Goal: Task Accomplishment & Management: Use online tool/utility

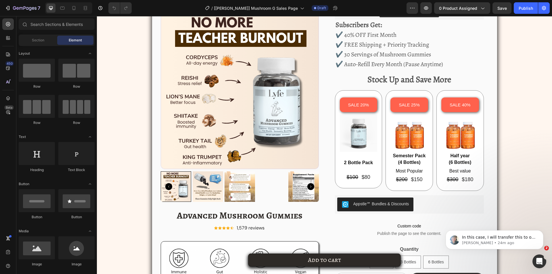
scroll to position [891, 0]
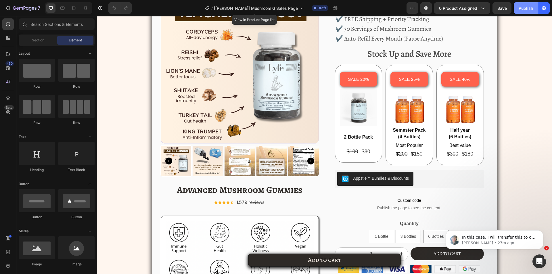
click at [522, 11] on div "Publish" at bounding box center [526, 8] width 14 height 6
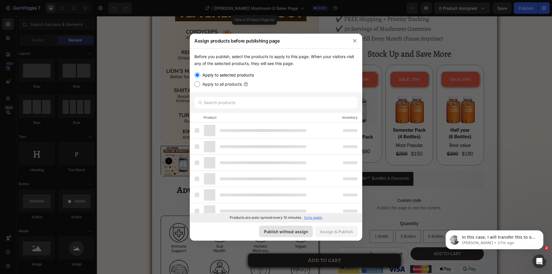
drag, startPoint x: 284, startPoint y: 228, endPoint x: 244, endPoint y: 183, distance: 59.6
click at [0, 0] on button "Publish without assign" at bounding box center [0, 0] width 0 height 0
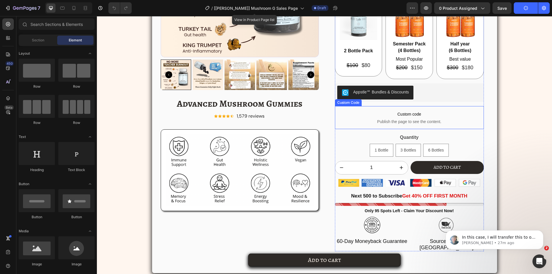
scroll to position [834, 0]
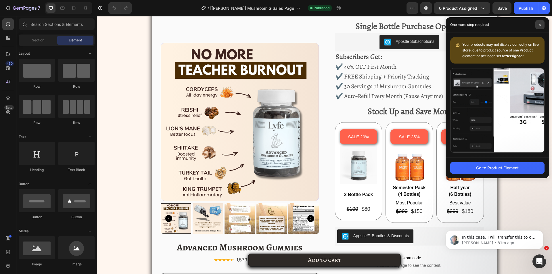
click at [539, 24] on icon at bounding box center [540, 25] width 2 height 2
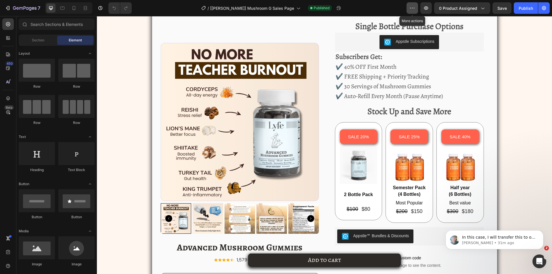
click at [412, 6] on icon "button" at bounding box center [412, 8] width 6 height 6
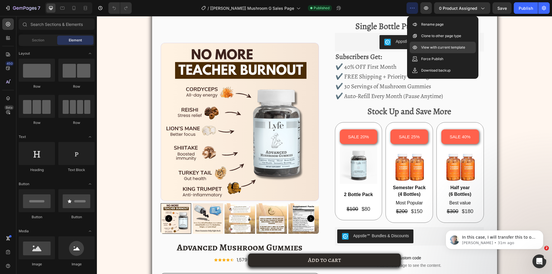
click at [432, 48] on p "View with current template" at bounding box center [443, 48] width 44 height 6
click at [406, 49] on button "Appstle Subscriptions" at bounding box center [409, 42] width 60 height 14
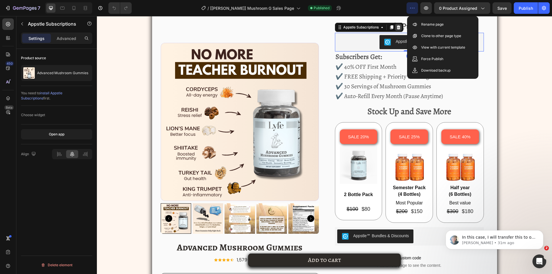
click at [396, 29] on icon at bounding box center [398, 27] width 4 height 4
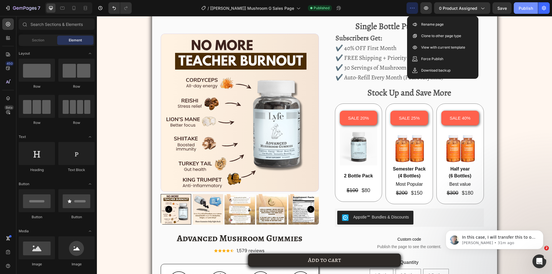
click at [526, 7] on div "Publish" at bounding box center [526, 8] width 14 height 6
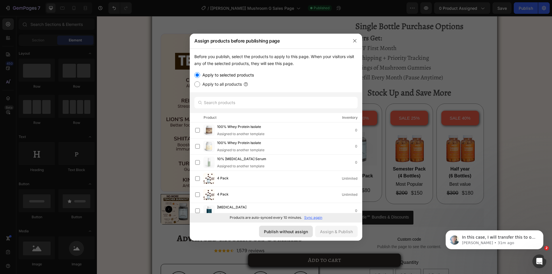
click at [0, 0] on button "Publish without assign" at bounding box center [0, 0] width 0 height 0
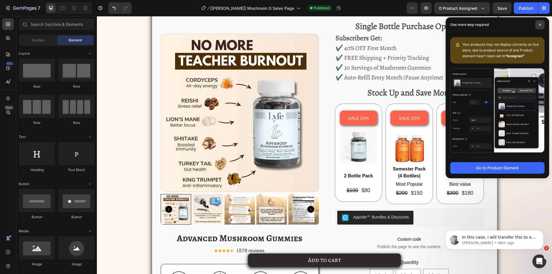
click at [539, 25] on icon at bounding box center [539, 24] width 3 height 3
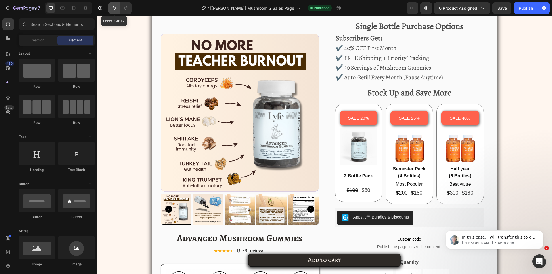
click at [112, 8] on icon "Undo/Redo" at bounding box center [114, 8] width 6 height 6
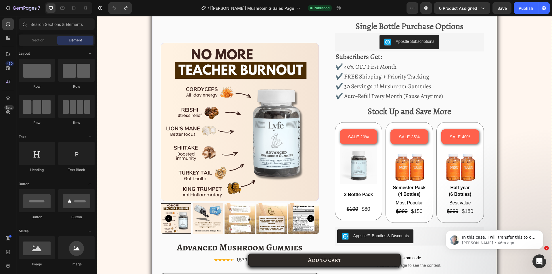
click at [156, 106] on div "Product Images Advanced Mushroom Gummies Product Title Icon Icon Icon Icon Icon…" at bounding box center [324, 214] width 345 height 406
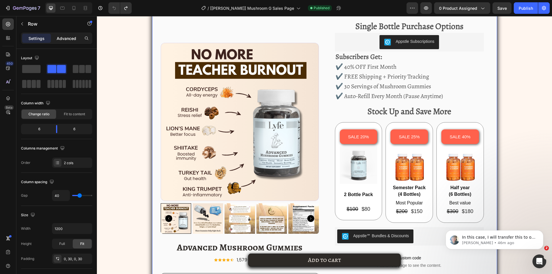
click at [64, 39] on p "Advanced" at bounding box center [67, 38] width 20 height 6
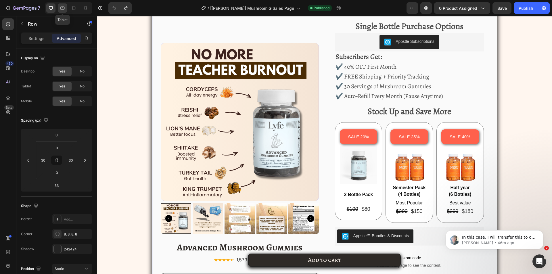
click at [62, 12] on div at bounding box center [62, 7] width 9 height 9
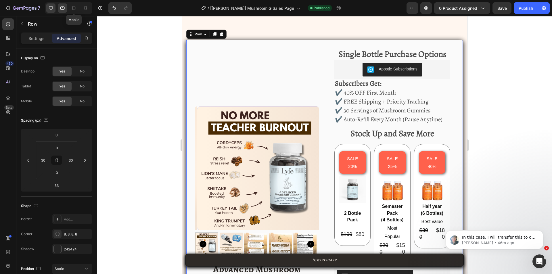
click at [53, 7] on icon at bounding box center [51, 8] width 6 height 6
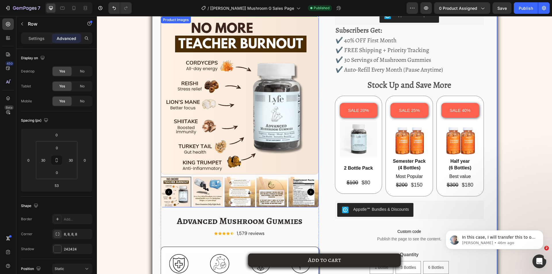
scroll to position [896, 0]
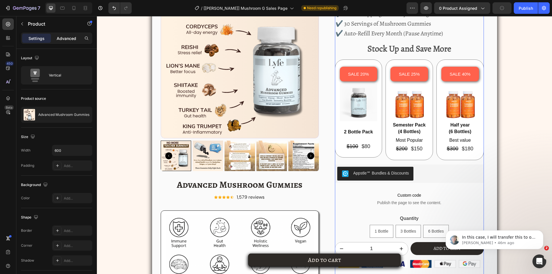
click at [61, 38] on p "Advanced" at bounding box center [67, 38] width 20 height 6
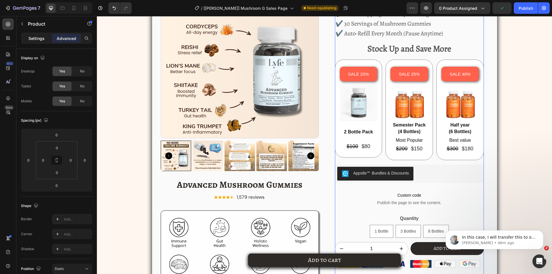
click at [34, 38] on p "Settings" at bounding box center [36, 38] width 16 height 6
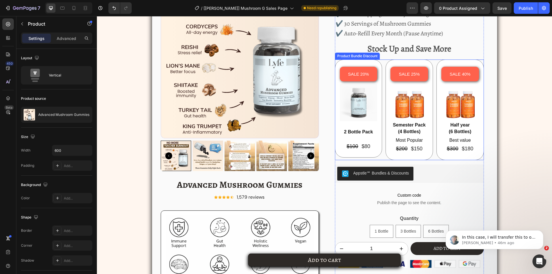
click at [386, 158] on div "SALE 25% Product Badge Image Semester Pack (4 Bottles) Text Block Most Popular …" at bounding box center [409, 110] width 47 height 101
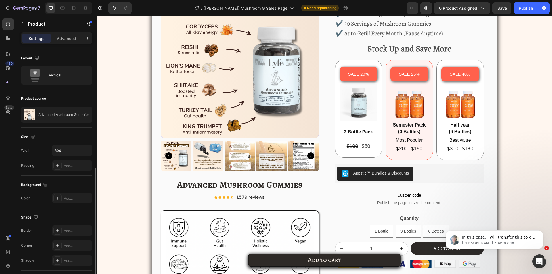
scroll to position [67, 0]
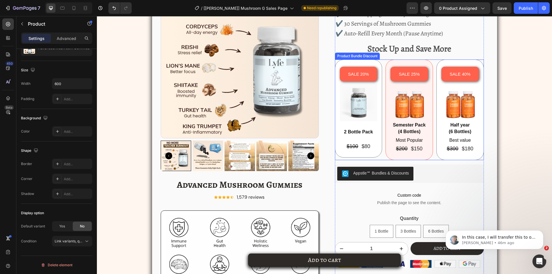
click at [361, 59] on div "Product Bundle Discount" at bounding box center [357, 55] width 43 height 5
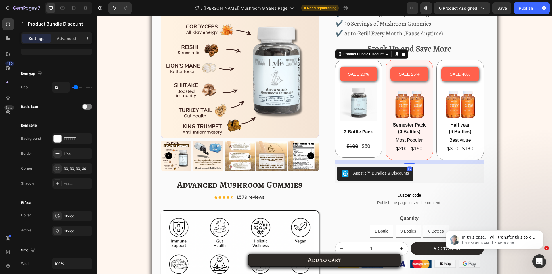
scroll to position [0, 0]
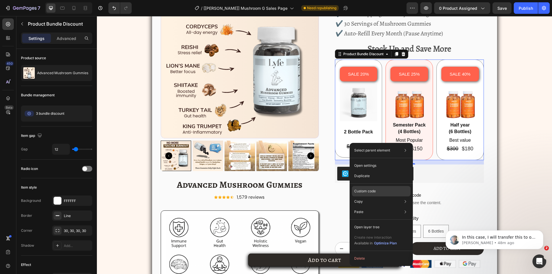
click at [367, 191] on p "Custom code" at bounding box center [365, 191] width 22 height 5
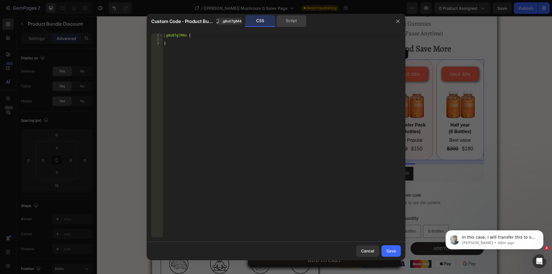
click at [290, 16] on div "Script" at bounding box center [291, 20] width 30 height 11
click at [267, 63] on div ".g8o07glM4o { }" at bounding box center [282, 135] width 238 height 204
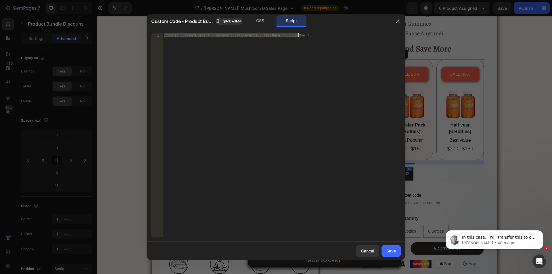
paste textarea "})"
click at [170, 58] on div "var product = document . querySelector ( '.{{rootClassName}}' ) . closest ( 'gp…" at bounding box center [282, 139] width 238 height 212
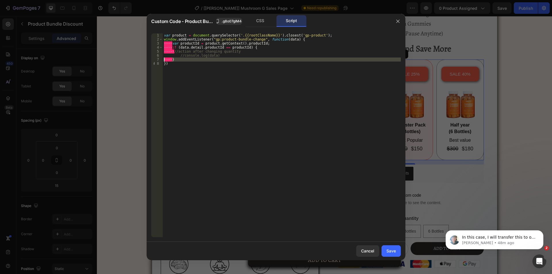
click at [167, 58] on div "var product = document . querySelector ( '.{{rootClassName}}' ) . closest ( 'gp…" at bounding box center [282, 135] width 238 height 204
click at [167, 58] on div "var product = document . querySelector ( '.{{rootClassName}}' ) . closest ( 'gp…" at bounding box center [282, 139] width 238 height 212
click at [168, 51] on div "var product = document . querySelector ( '.{{rootClassName}}' ) . closest ( 'gp…" at bounding box center [282, 139] width 238 height 212
click at [168, 46] on div "var product = document . querySelector ( '.{{rootClassName}}' ) . closest ( 'gp…" at bounding box center [282, 139] width 238 height 212
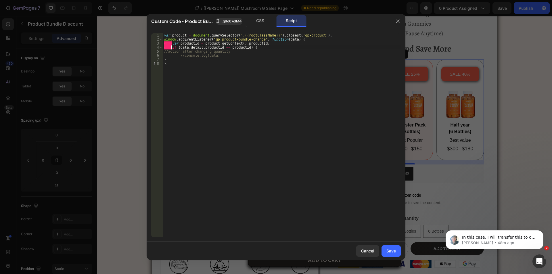
click at [168, 46] on div "var product = document . querySelector ( '.{{rootClassName}}' ) . closest ( 'gp…" at bounding box center [282, 139] width 238 height 212
click at [166, 42] on div "var product = document . querySelector ( '.{{rootClassName}}' ) . closest ( 'gp…" at bounding box center [282, 139] width 238 height 212
click at [198, 56] on div "var product = document . querySelector ( '.{{rootClassName}}' ) . closest ( 'gp…" at bounding box center [282, 139] width 238 height 212
click at [155, 34] on div "//console.log(data) 1 2 3 4 5 6 7 8 var product = document . querySelector ( '.…" at bounding box center [276, 135] width 250 height 204
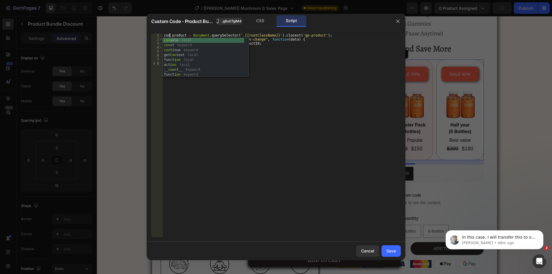
scroll to position [0, 1]
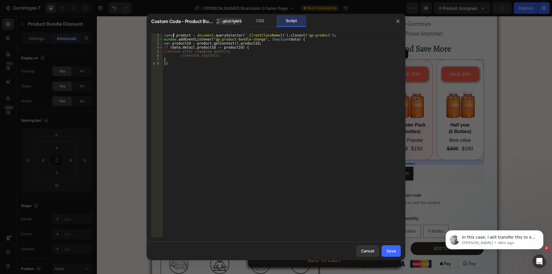
click at [197, 38] on div "const product = document . querySelector ( '.{{rootClassName}}' ) . closest ( '…" at bounding box center [282, 139] width 238 height 212
drag, startPoint x: 169, startPoint y: 43, endPoint x: 155, endPoint y: 43, distance: 14.1
click at [155, 43] on div "window.addEventListener("gp:product-bundle-change", function(data) { 1 2 3 4 5 …" at bounding box center [276, 135] width 250 height 204
click at [212, 39] on div "const product = document . querySelector ( '.{{rootClassName}}' ) . closest ( '…" at bounding box center [282, 139] width 238 height 212
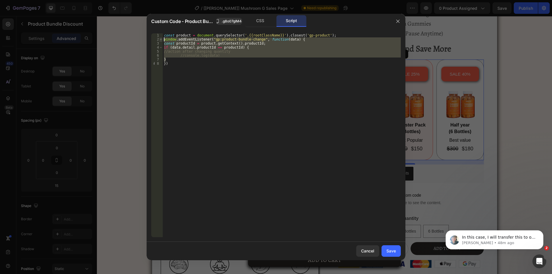
drag, startPoint x: 168, startPoint y: 59, endPoint x: 160, endPoint y: 41, distance: 20.2
click at [160, 41] on div "window.addEventListener("gp:product-bundle-change", function(data) { 1 2 3 4 5 …" at bounding box center [276, 135] width 250 height 204
click at [194, 59] on div "const product = document . querySelector ( '.{{rootClassName}}' ) . closest ( '…" at bounding box center [282, 135] width 238 height 204
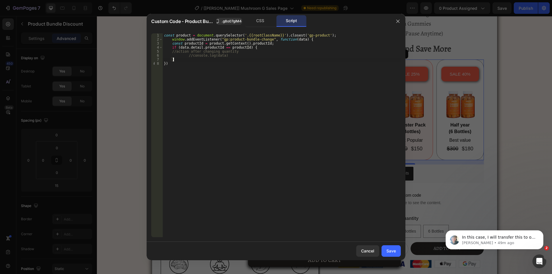
click at [171, 39] on div "const product = document . querySelector ( '.{{rootClassName}}' ) . closest ( '…" at bounding box center [282, 139] width 238 height 212
click at [219, 51] on div "const product = document . querySelector ( '.{{rootClassName}}' ) . closest ( '…" at bounding box center [282, 139] width 238 height 212
click at [164, 37] on div "const product = document . querySelector ( '.{{rootClassName}}' ) . closest ( '…" at bounding box center [282, 139] width 238 height 212
type textarea "const product = document.querySelector('.{{rootClassName}}').closest('gp-produc…"
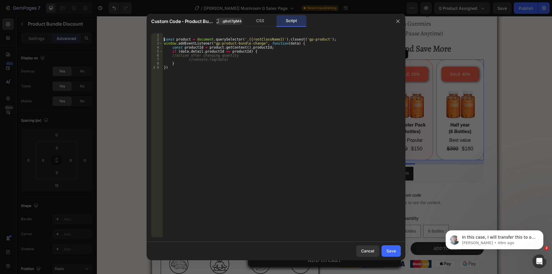
scroll to position [0, 0]
paste textarea "document.addEventListener("DOMContentLoaded", () => { });"
click at [265, 36] on div "document . addEventListener ( "DOMContentLoaded" , ( ) => { }) ; const product …" at bounding box center [282, 139] width 238 height 212
click at [269, 71] on div "document . addEventListener ( "DOMContentLoaded" , ( ) => { const product = doc…" at bounding box center [282, 139] width 238 height 212
type textarea "})"
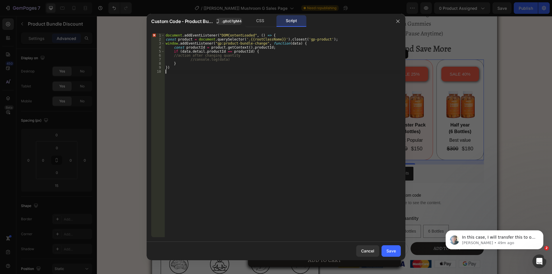
paste textarea "});"
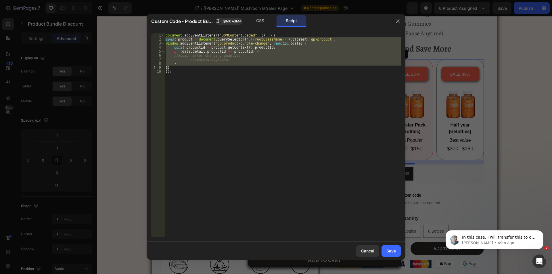
drag, startPoint x: 170, startPoint y: 68, endPoint x: 161, endPoint y: 39, distance: 30.5
click at [161, 39] on div "}); 1 2 3 4 5 6 7 8 9 10 document . addEventListener ( "DOMContentLoaded" , ( )…" at bounding box center [276, 135] width 250 height 204
click at [231, 66] on div "document . addEventListener ( "DOMContentLoaded" , ( ) => { const product = doc…" at bounding box center [282, 135] width 236 height 204
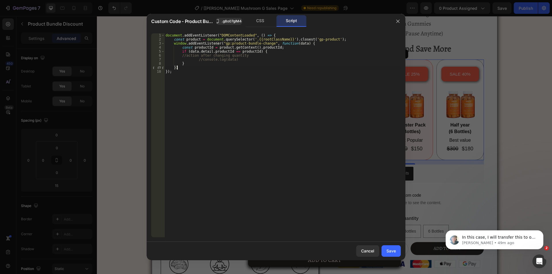
click at [273, 34] on div "document . addEventListener ( "DOMContentLoaded" , ( ) => { const product = doc…" at bounding box center [282, 139] width 236 height 212
click at [237, 53] on div "document . addEventListener ( "DOMContentLoaded" , ( ) => { const product = doc…" at bounding box center [282, 139] width 236 height 212
click at [244, 57] on div "document . addEventListener ( "DOMContentLoaded" , ( ) => { const product = doc…" at bounding box center [282, 139] width 236 height 212
drag, startPoint x: 238, startPoint y: 59, endPoint x: 131, endPoint y: 56, distance: 106.7
click at [131, 56] on div "Custom Code - Product Bundle Discount .g8o07glM4o CSS Script //action after cha…" at bounding box center [276, 137] width 552 height 274
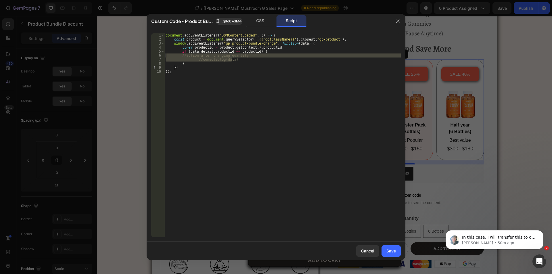
type textarea "//action after changing quantity //console.log(data)"
click at [329, 40] on div "document . addEventListener ( "DOMContentLoaded" , ( ) => { const product = doc…" at bounding box center [282, 139] width 238 height 212
click at [351, 43] on div "document . addEventListener ( "DOMContentLoaded" , ( ) => { const product = doc…" at bounding box center [282, 139] width 238 height 212
click at [340, 38] on div "document . addEventListener ( "DOMContentLoaded" , ( ) => { const product = doc…" at bounding box center [282, 139] width 238 height 212
type textarea "const product = document.querySelector('.{{rootClassName}}').closest('gp-produc…"
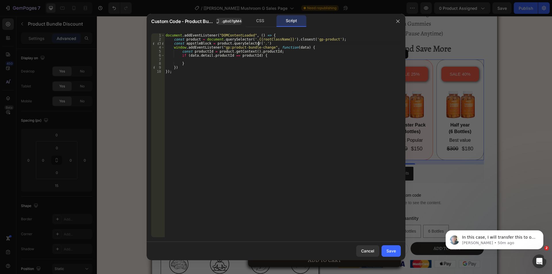
scroll to position [0, 7]
paste textarea "appstle_sub_widget')"
click at [256, 43] on div "document . addEventListener ( "DOMContentLoaded" , ( ) => { const product = doc…" at bounding box center [282, 139] width 236 height 212
click at [309, 42] on div "document . addEventListener ( "DOMContentLoaded" , ( ) => { const product = doc…" at bounding box center [282, 139] width 236 height 212
type textarea "const appstleBlock = product.querySelector('.appstle_sub_widget');"
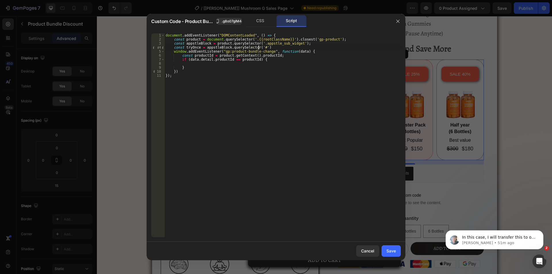
paste textarea "appstle_selling_plan_label_11"
type textarea "const tryOnce = appstleBlock.querySelector('#appstle_selling_plan_label_11');"
paste textarea "appstle_selling_plan_label_21')"
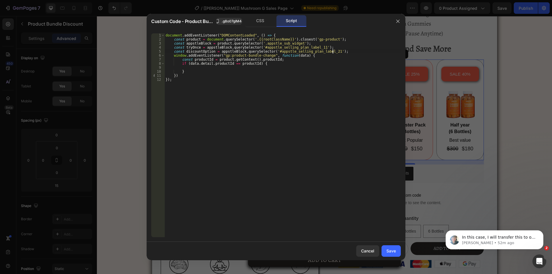
click at [198, 47] on div "document . addEventListener ( "DOMContentLoaded" , ( ) => { const product = doc…" at bounding box center [282, 139] width 236 height 212
type textarea "const tryOnce = appstleBlock.querySelector('#appstle_selling_plan_label_11');"
click at [185, 47] on div "document . addEventListener ( "DOMContentLoaded" , ( ) => { const product = doc…" at bounding box center [282, 139] width 236 height 212
click at [199, 68] on div "document . addEventListener ( "DOMContentLoaded" , ( ) => { const product = doc…" at bounding box center [282, 139] width 236 height 212
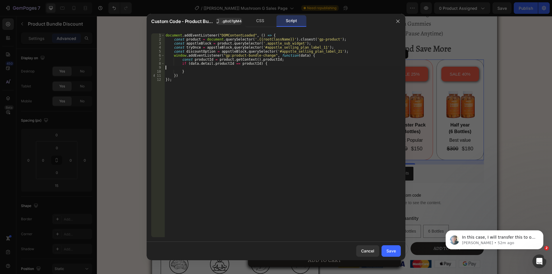
scroll to position [0, 0]
paste textarea "tryOnce"
click at [189, 68] on div "document . addEventListener ( "DOMContentLoaded" , ( ) => { const product = doc…" at bounding box center [282, 139] width 236 height 212
click at [220, 68] on div "document . addEventListener ( "DOMContentLoaded" , ( ) => { const product = doc…" at bounding box center [282, 139] width 236 height 212
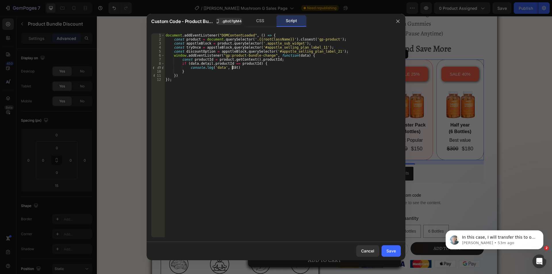
scroll to position [0, 5]
click at [293, 112] on div "document . addEventListener ( "DOMContentLoaded" , ( ) => { const product = doc…" at bounding box center [282, 139] width 236 height 212
type textarea "});"
drag, startPoint x: 396, startPoint y: 249, endPoint x: 423, endPoint y: 8, distance: 243.1
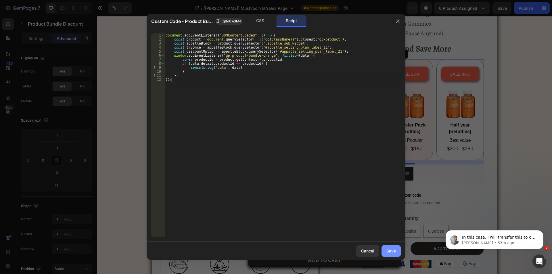
click at [396, 249] on div "Save" at bounding box center [390, 251] width 9 height 6
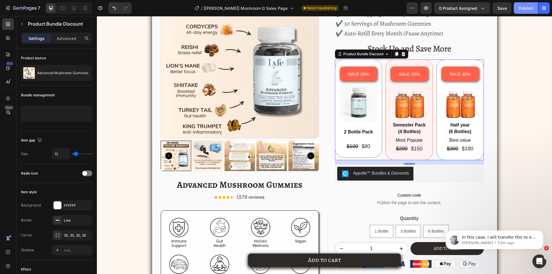
click at [522, 7] on div "Publish" at bounding box center [526, 8] width 14 height 6
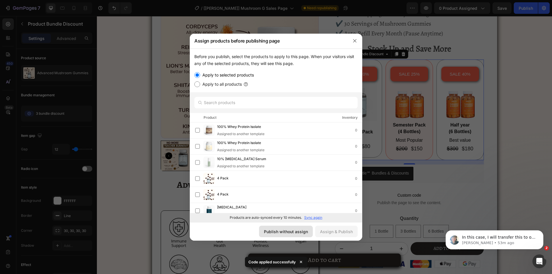
click at [273, 233] on div "Publish without assign" at bounding box center [286, 232] width 44 height 6
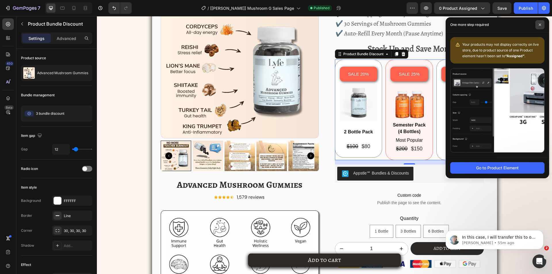
click at [538, 26] on icon at bounding box center [539, 24] width 3 height 3
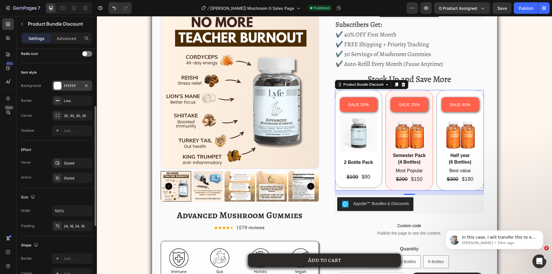
scroll to position [244, 0]
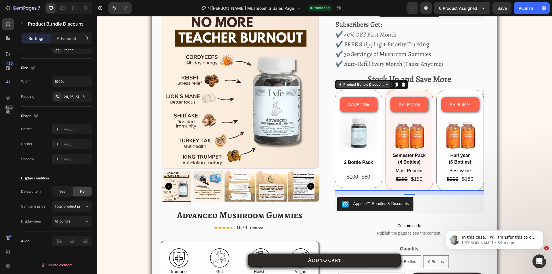
click at [339, 83] on icon at bounding box center [340, 84] width 5 height 5
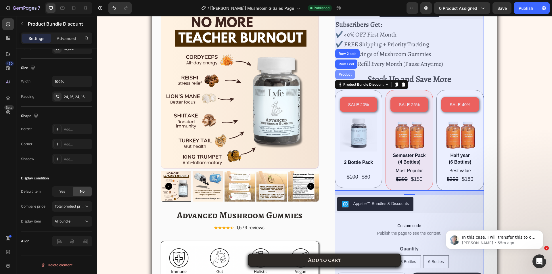
click at [342, 72] on div "Product" at bounding box center [345, 74] width 20 height 9
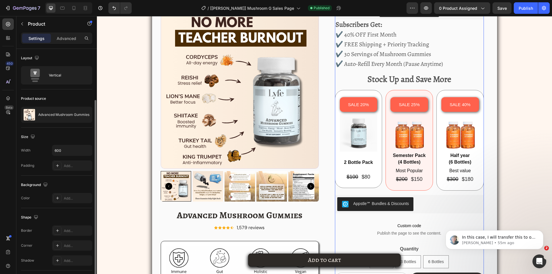
scroll to position [67, 0]
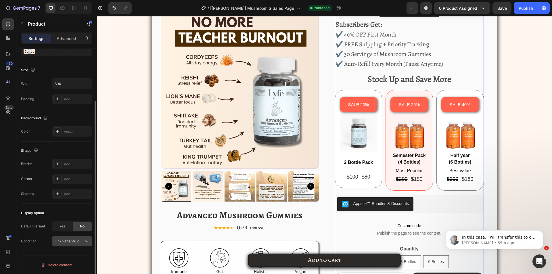
click at [60, 241] on span "Link variants, quantity <br> between same products" at bounding box center [97, 241] width 85 height 4
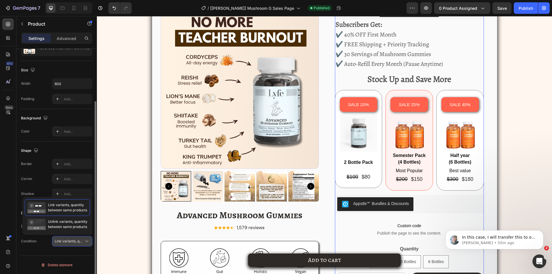
click at [59, 243] on span "Link variants, quantity <br> between same products" at bounding box center [97, 241] width 85 height 4
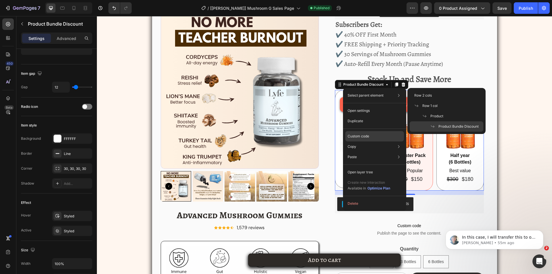
scroll to position [0, 0]
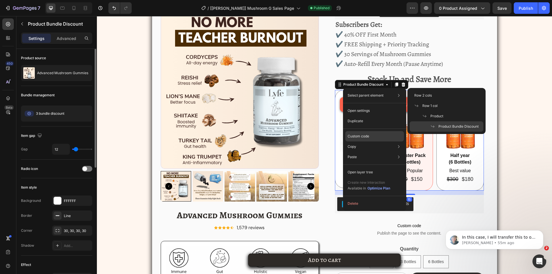
click at [363, 152] on div "Custom code" at bounding box center [374, 157] width 59 height 10
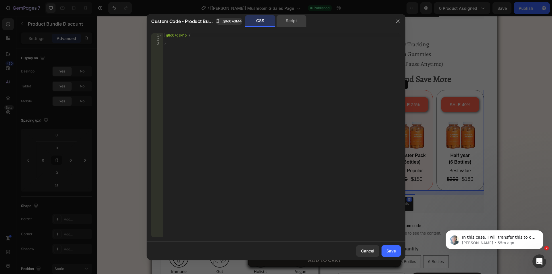
click at [295, 20] on div "Script" at bounding box center [291, 20] width 30 height 11
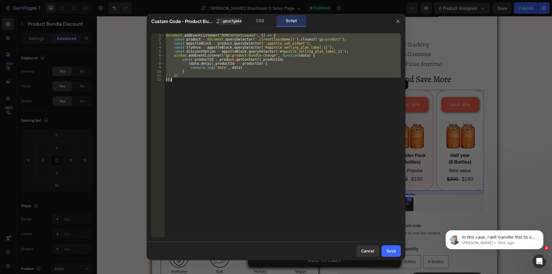
click at [245, 51] on div "document . addEventListener ( "DOMContentLoaded" , ( ) => { const product = doc…" at bounding box center [282, 135] width 236 height 204
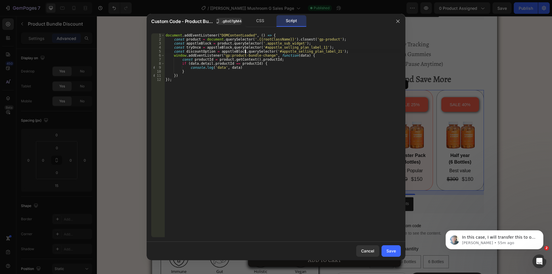
click at [172, 47] on div "document . addEventListener ( "DOMContentLoaded" , ( ) => { const product = doc…" at bounding box center [282, 139] width 236 height 212
drag, startPoint x: 321, startPoint y: 48, endPoint x: 185, endPoint y: 48, distance: 136.8
click at [185, 48] on div "document . addEventListener ( "DOMContentLoaded" , ( ) => { const product = doc…" at bounding box center [282, 139] width 236 height 212
click at [315, 47] on div "document . addEventListener ( "DOMContentLoaded" , ( ) => { const product = doc…" at bounding box center [282, 135] width 236 height 204
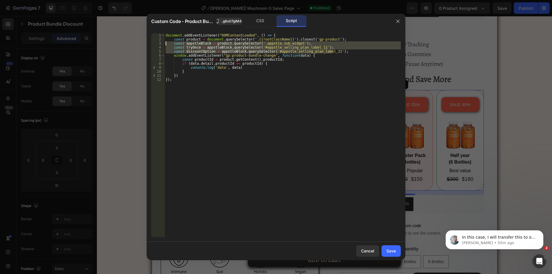
drag, startPoint x: 344, startPoint y: 50, endPoint x: 147, endPoint y: 45, distance: 196.4
click at [147, 45] on div "const tryOnce = appstleBlock.querySelector('#appstle_selling_plan_label_11'); 1…" at bounding box center [276, 135] width 259 height 213
type textarea "// const appstleBlock = product.querySelector('.appstle_sub_widget'); // const …"
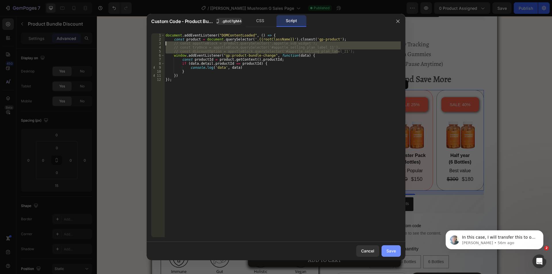
click at [392, 250] on div "Save" at bounding box center [390, 251] width 9 height 6
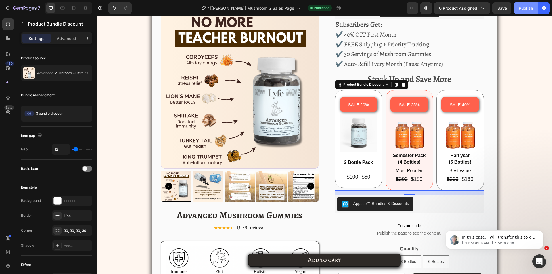
click at [530, 9] on div "Publish" at bounding box center [526, 8] width 14 height 6
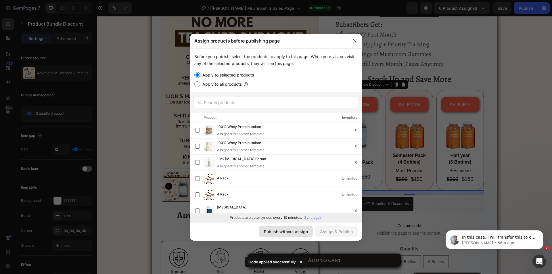
drag, startPoint x: 440, startPoint y: 140, endPoint x: 278, endPoint y: 232, distance: 186.6
click at [278, 232] on div "Publish without assign" at bounding box center [286, 232] width 44 height 6
